Goal: Communication & Community: Connect with others

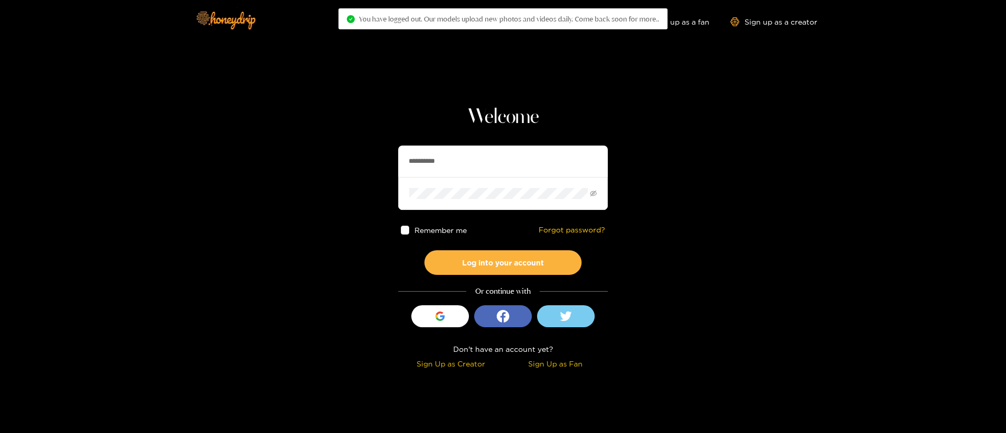
click at [479, 161] on input "**********" at bounding box center [503, 161] width 210 height 31
drag, startPoint x: 0, startPoint y: 0, endPoint x: 542, endPoint y: 362, distance: 651.9
click at [479, 161] on input "**********" at bounding box center [503, 161] width 210 height 31
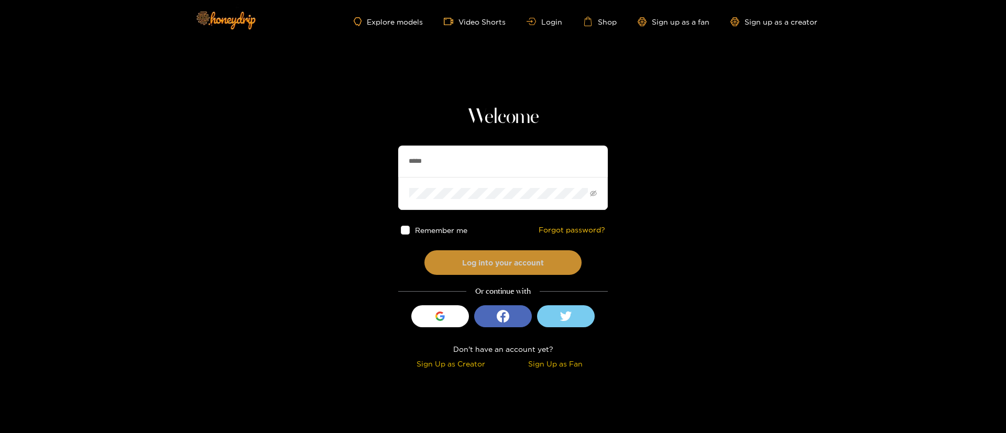
type input "******"
click at [485, 263] on button "Log into your account" at bounding box center [502, 262] width 157 height 25
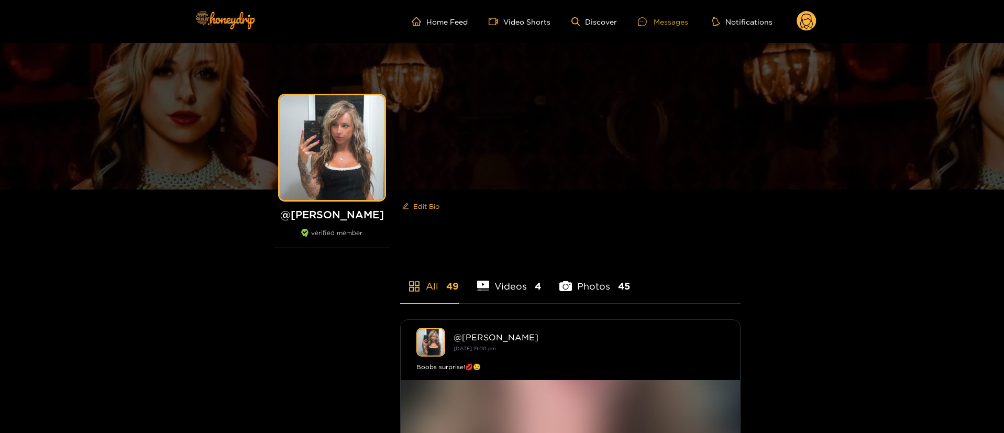
click at [682, 18] on div "Messages" at bounding box center [663, 22] width 50 height 12
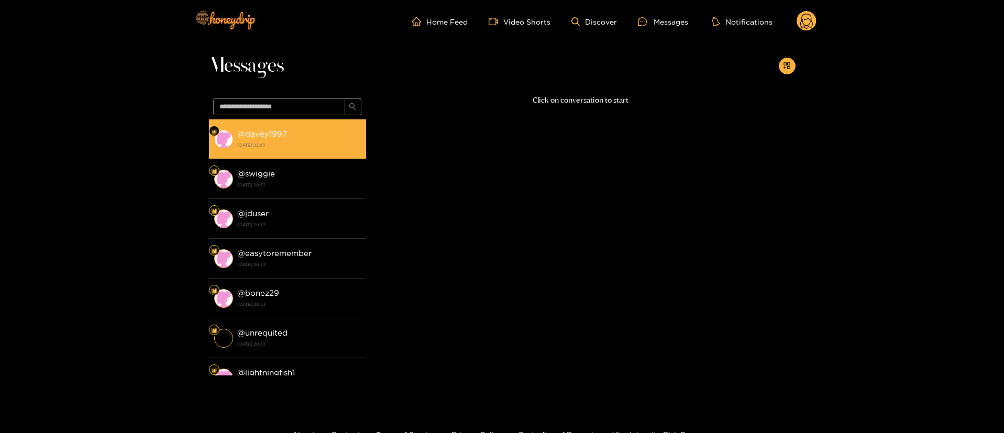
click at [282, 144] on strong "[DATE] 22:23" at bounding box center [299, 144] width 124 height 9
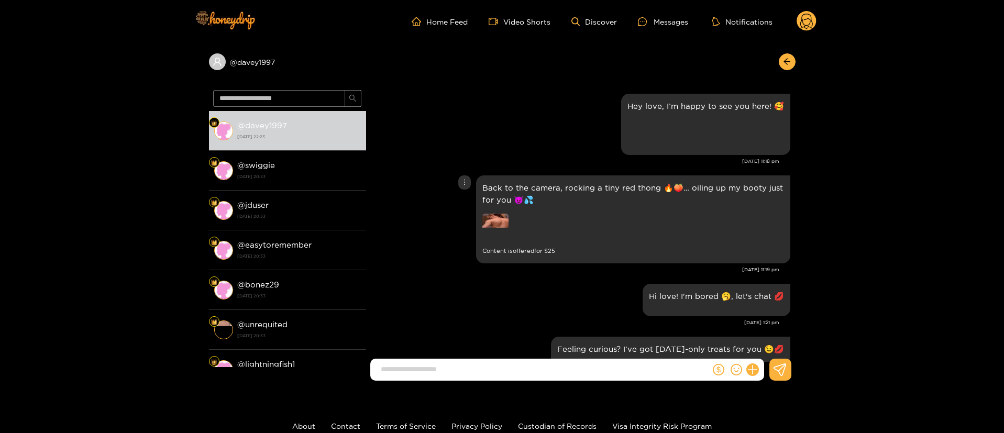
scroll to position [696, 0]
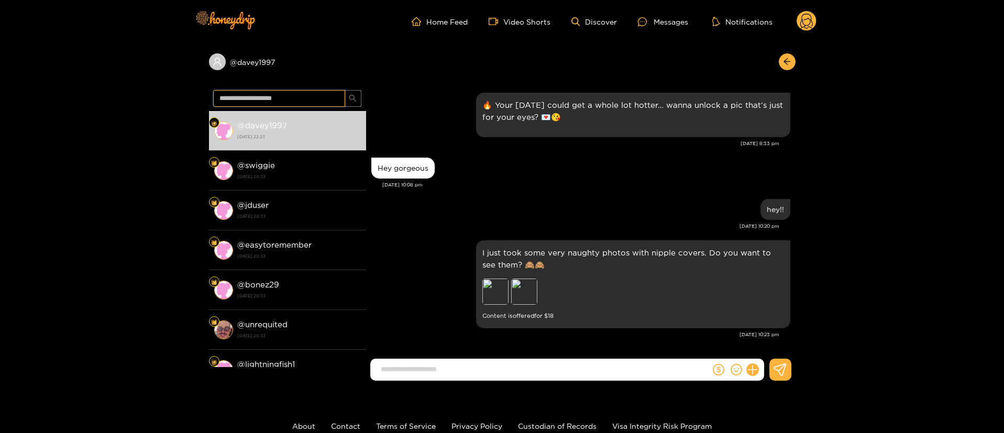
click at [323, 96] on input "text" at bounding box center [279, 98] width 132 height 17
type input "*******"
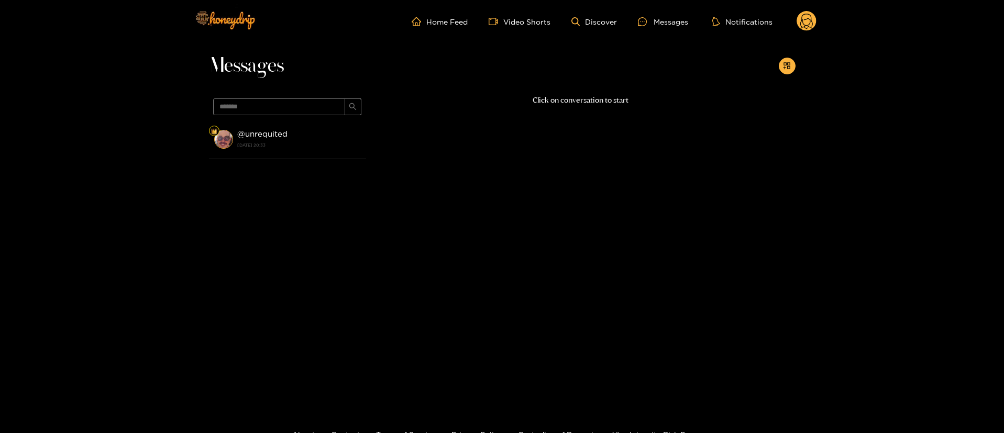
click at [311, 147] on strong "[DATE] 20:33" at bounding box center [299, 144] width 124 height 9
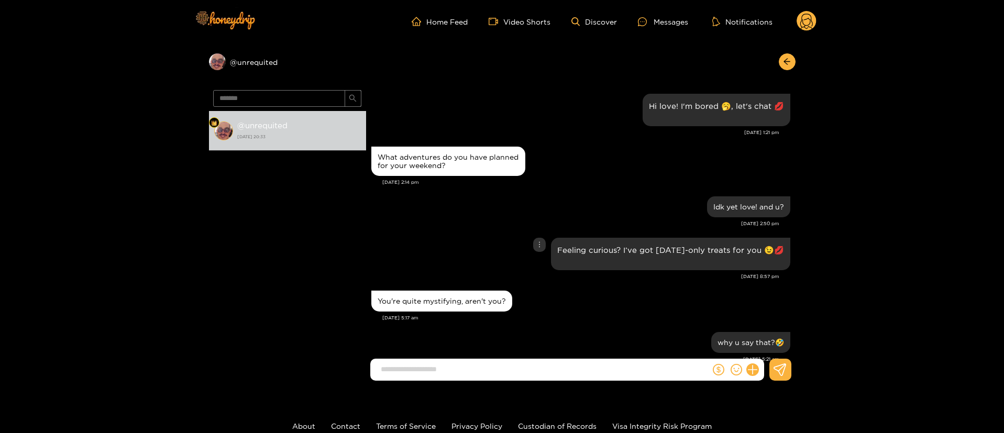
scroll to position [1027, 0]
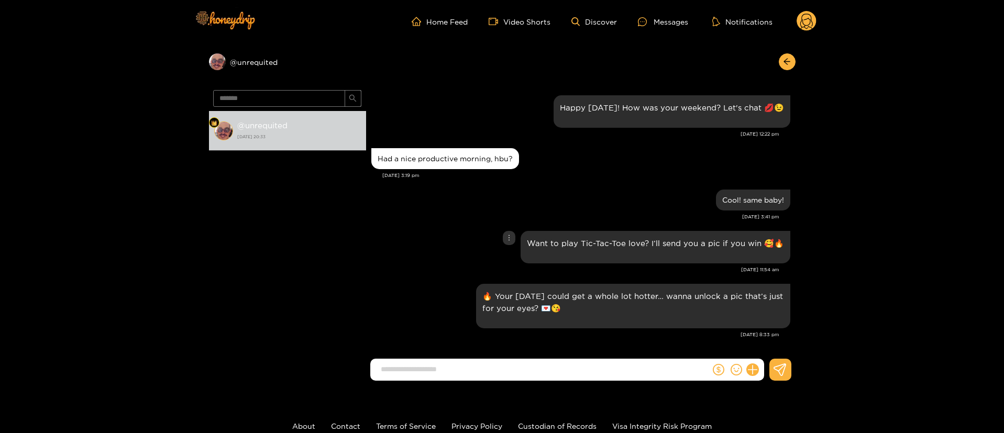
click at [438, 263] on div "Want to play Tic-Tac-Toe love? I’ll send you a pic if you win 🥰🔥" at bounding box center [580, 247] width 419 height 38
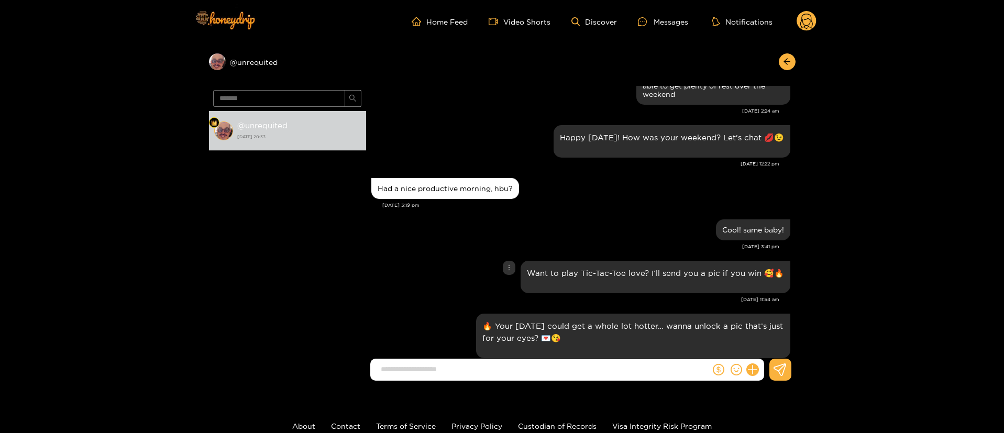
scroll to position [996, 0]
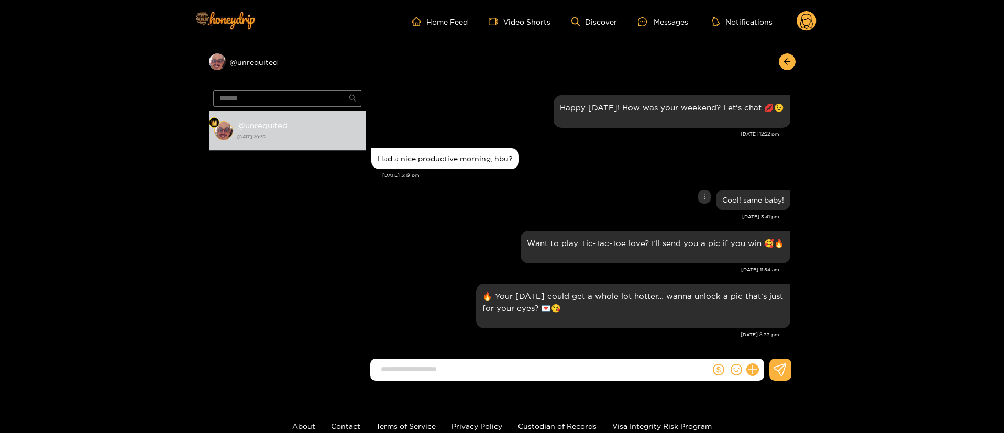
click at [622, 191] on div "Cool! same baby!" at bounding box center [580, 200] width 419 height 26
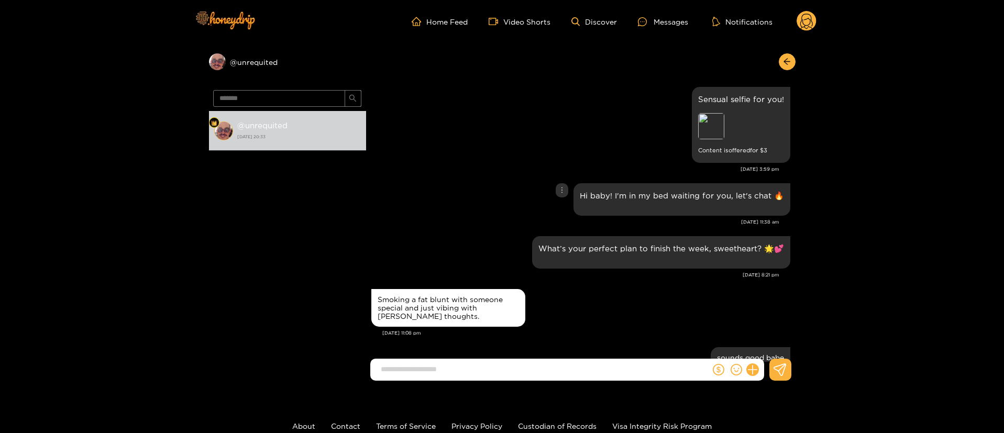
scroll to position [477, 0]
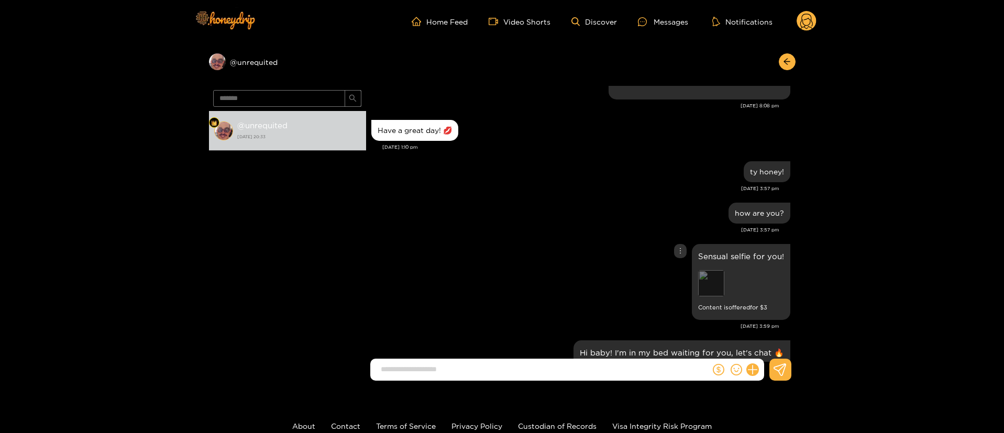
click at [712, 289] on div "Preview" at bounding box center [711, 283] width 26 height 26
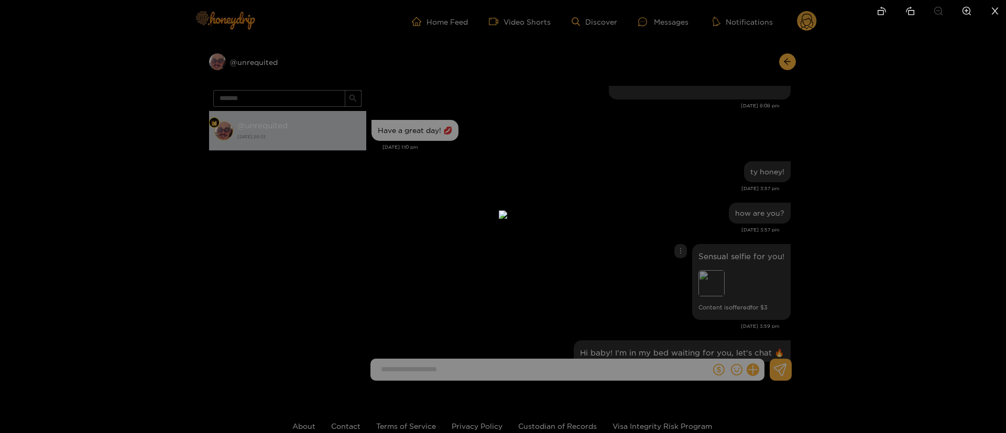
click at [737, 192] on div at bounding box center [503, 216] width 1006 height 433
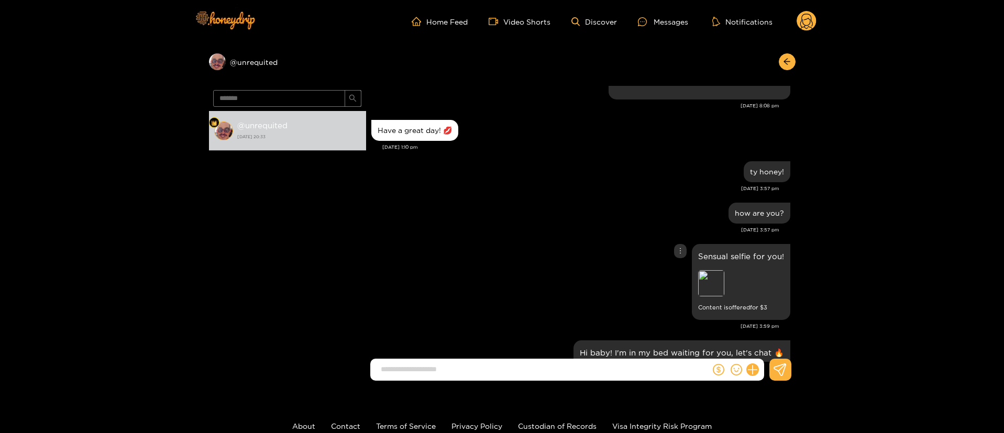
click at [569, 246] on div "Sensual selfie for you! Preview Content is offered for $ 3" at bounding box center [580, 281] width 419 height 81
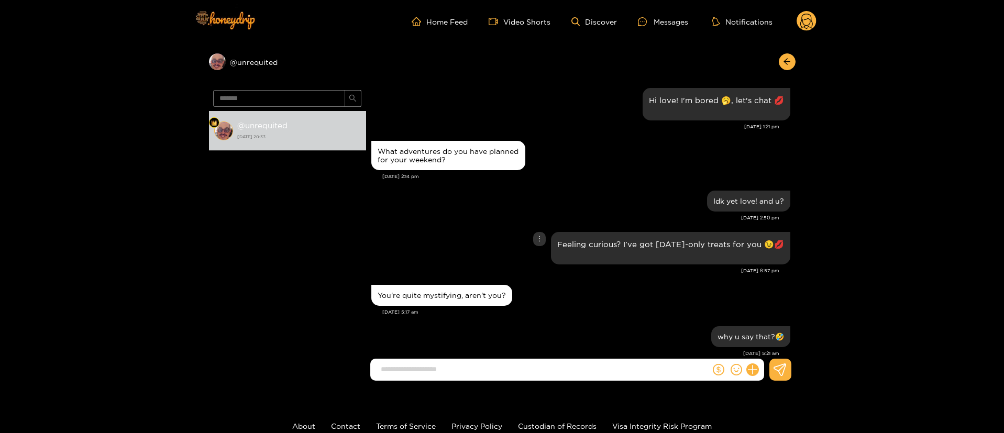
scroll to position [0, 0]
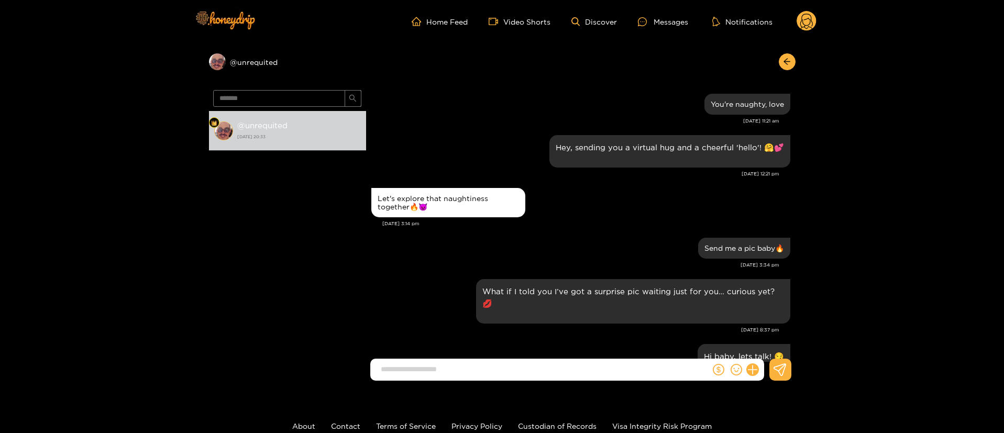
click at [581, 202] on div "Let's explore that naughtiness together🔥😈" at bounding box center [580, 202] width 419 height 35
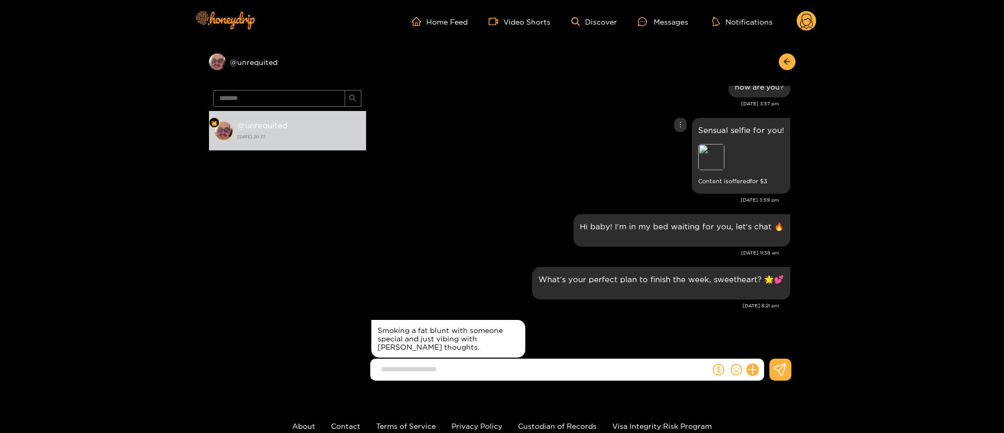
scroll to position [2122, 0]
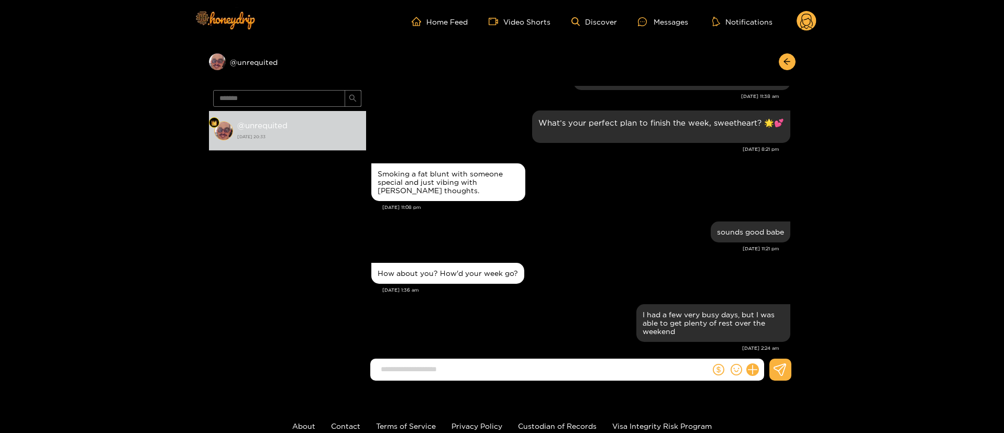
click at [579, 217] on div "Smoking a fat blunt with someone special and just vibing with [PERSON_NAME] tho…" at bounding box center [580, 190] width 419 height 58
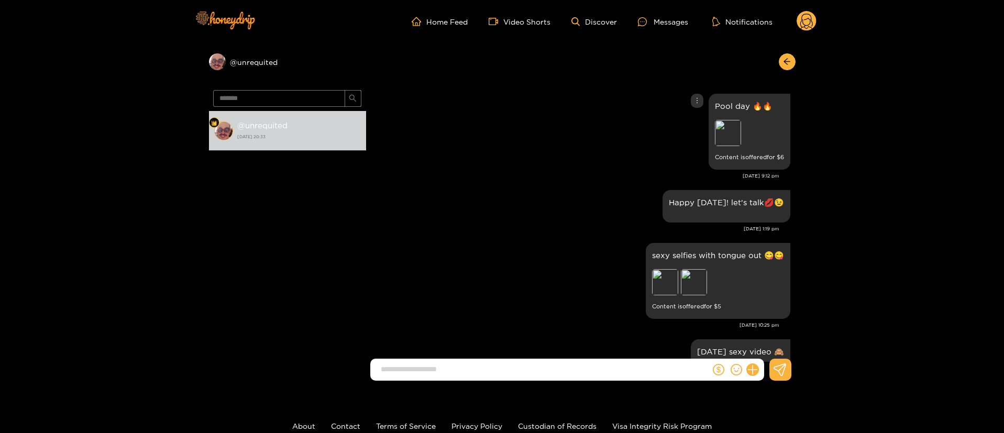
scroll to position [0, 0]
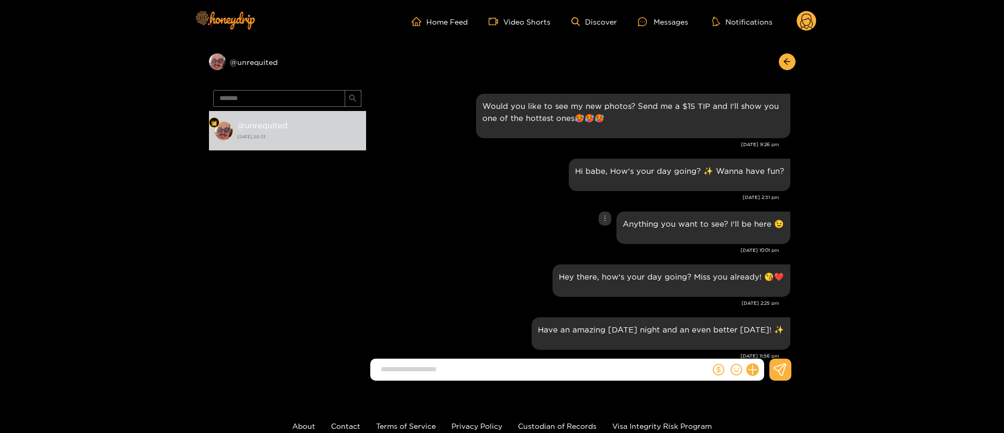
click at [464, 216] on div "Anything you want to see? I'll be here 😉" at bounding box center [580, 228] width 419 height 38
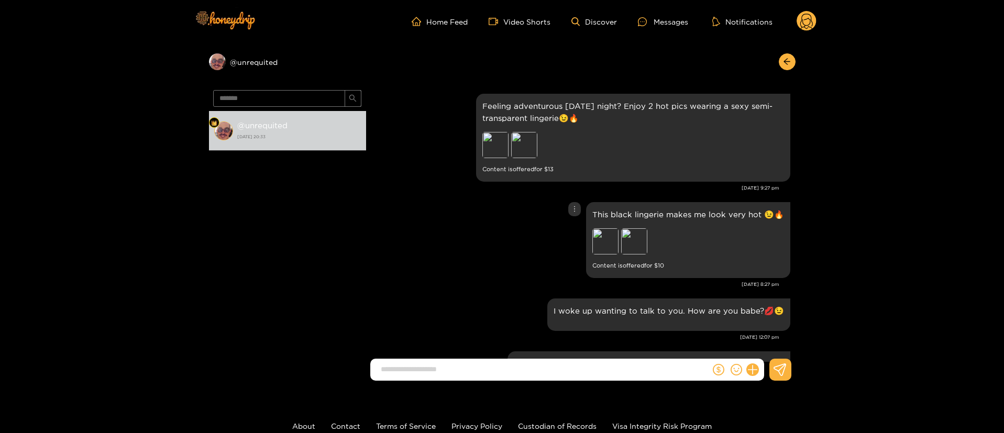
click at [491, 214] on div "This black lingerie makes me look very hot 😉🔥 Preview Preview Content is offere…" at bounding box center [580, 240] width 419 height 81
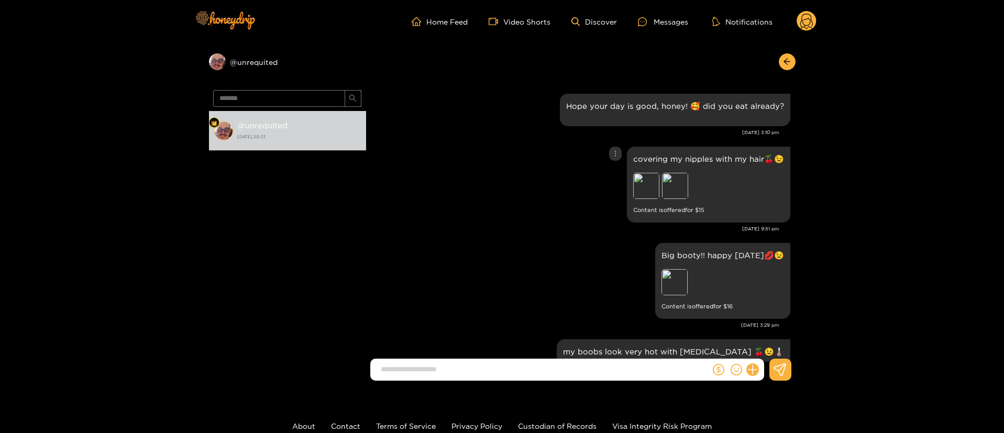
click at [509, 191] on div "covering my nipples with my hair🍒😉 Preview Preview Content is offered for $ 15" at bounding box center [580, 184] width 419 height 81
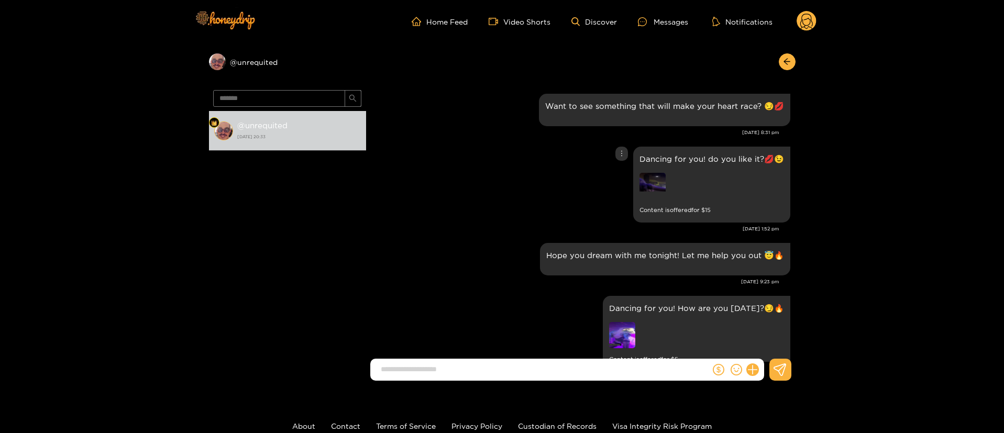
click at [500, 183] on div "Dancing for you! do you like it?💋😉 Content is offered for $ 15" at bounding box center [580, 184] width 419 height 81
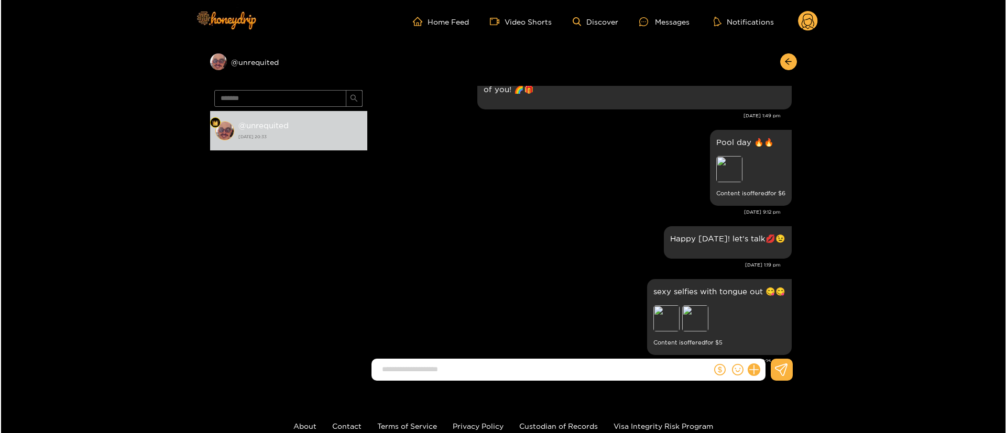
scroll to position [17443, 0]
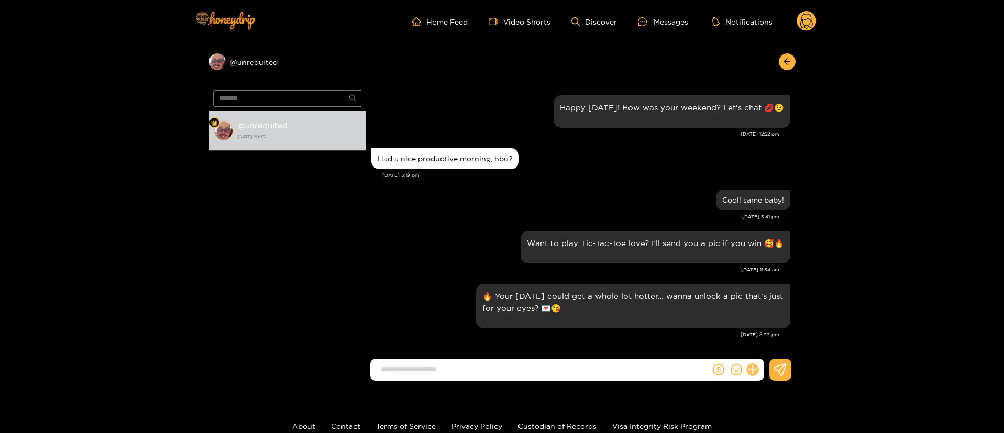
click at [753, 366] on icon at bounding box center [752, 370] width 12 height 12
click at [769, 342] on icon at bounding box center [772, 344] width 10 height 10
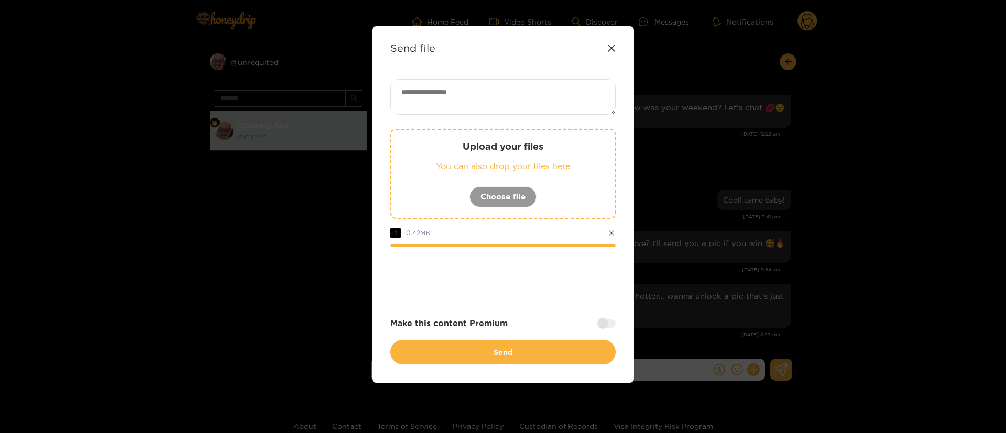
click at [472, 109] on textarea at bounding box center [502, 97] width 225 height 36
paste textarea "**********"
paste textarea "****"
type textarea "**********"
drag, startPoint x: 600, startPoint y: 316, endPoint x: 606, endPoint y: 324, distance: 9.3
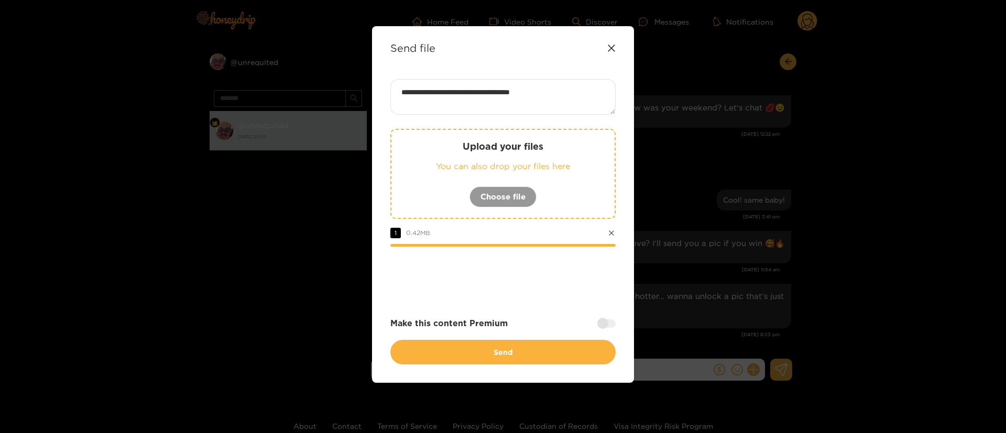
click at [600, 316] on div "**********" at bounding box center [502, 221] width 225 height 285
click at [608, 327] on div at bounding box center [606, 324] width 18 height 8
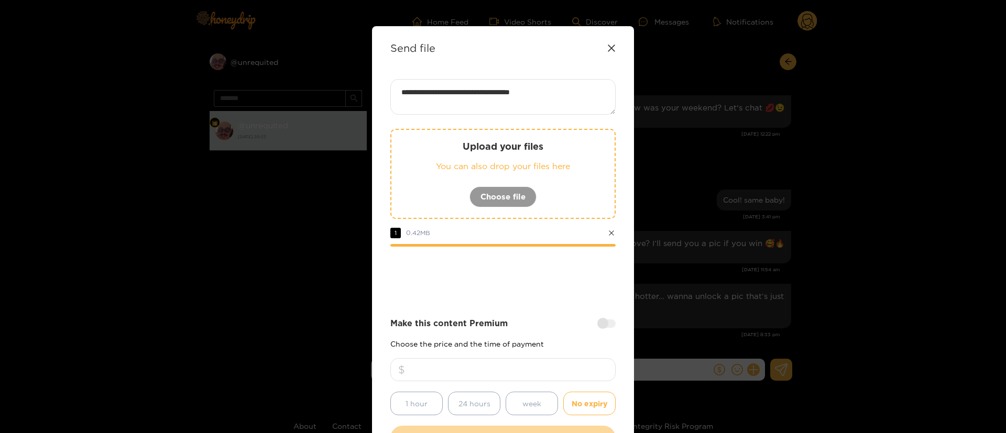
click at [569, 368] on input "number" at bounding box center [502, 369] width 225 height 23
type input "**"
click at [561, 279] on div at bounding box center [502, 276] width 225 height 42
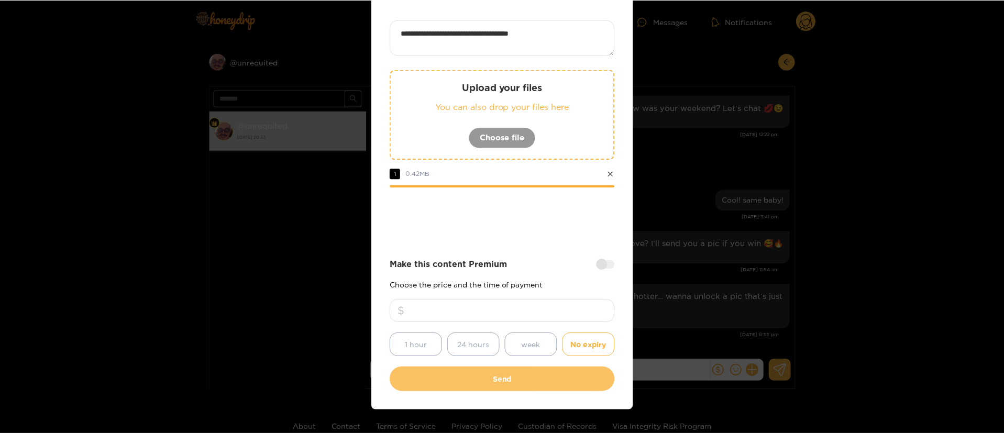
scroll to position [78, 0]
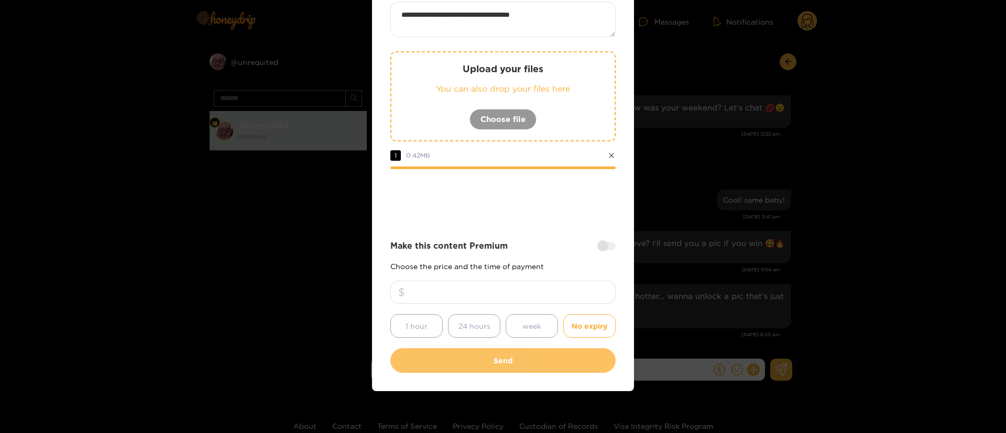
click at [510, 362] on button "Send" at bounding box center [502, 360] width 225 height 25
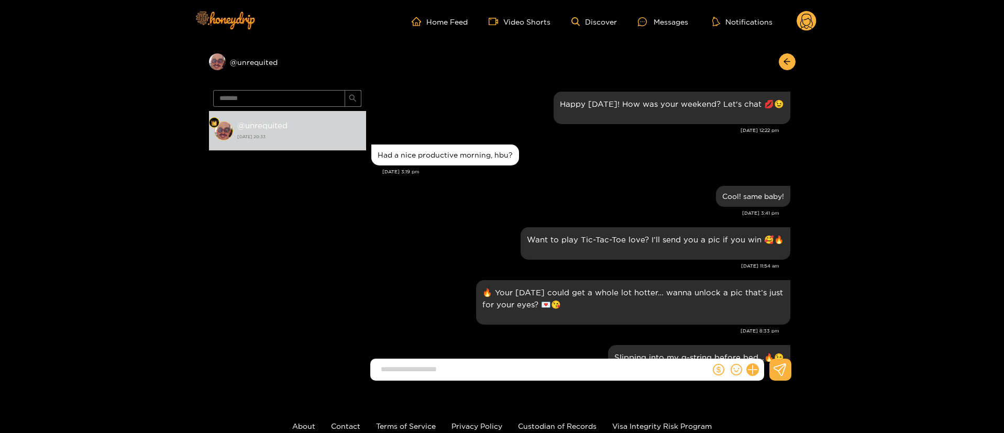
scroll to position [16, 0]
click at [801, 18] on circle at bounding box center [807, 21] width 20 height 20
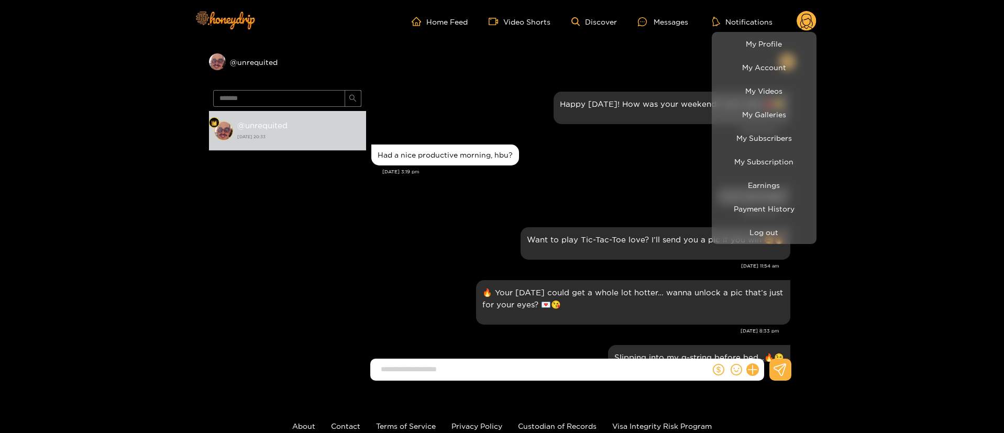
click at [604, 177] on div at bounding box center [502, 216] width 1004 height 433
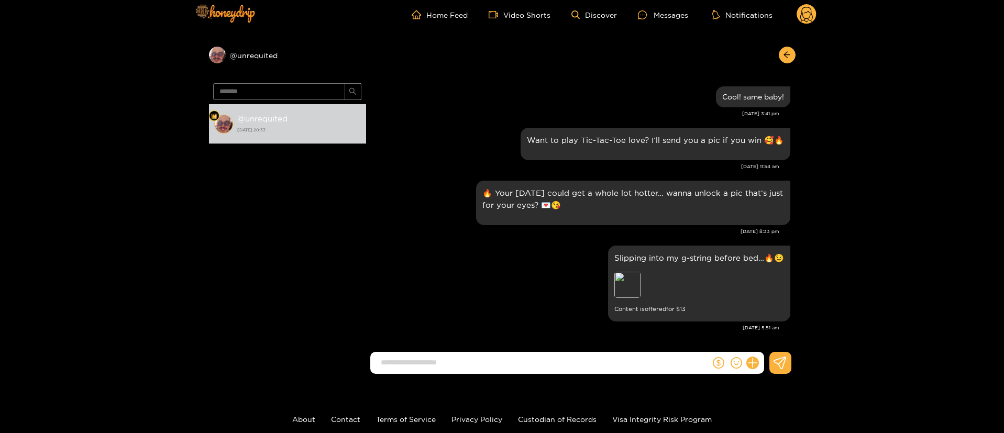
scroll to position [0, 0]
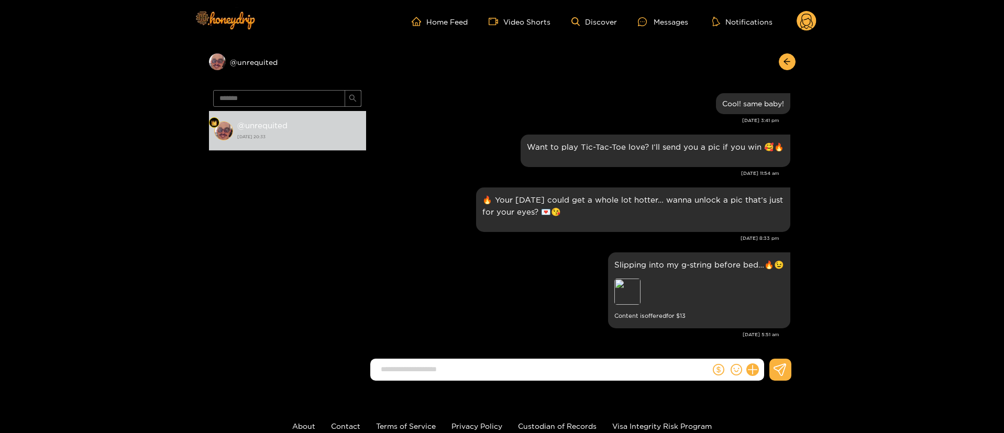
click at [809, 16] on circle at bounding box center [807, 21] width 20 height 20
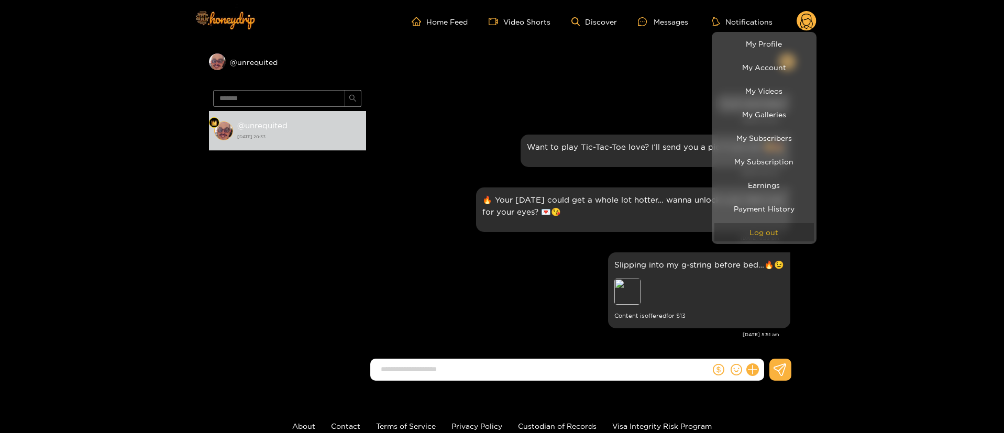
click at [755, 236] on button "Log out" at bounding box center [765, 232] width 100 height 18
